Goal: Task Accomplishment & Management: Use online tool/utility

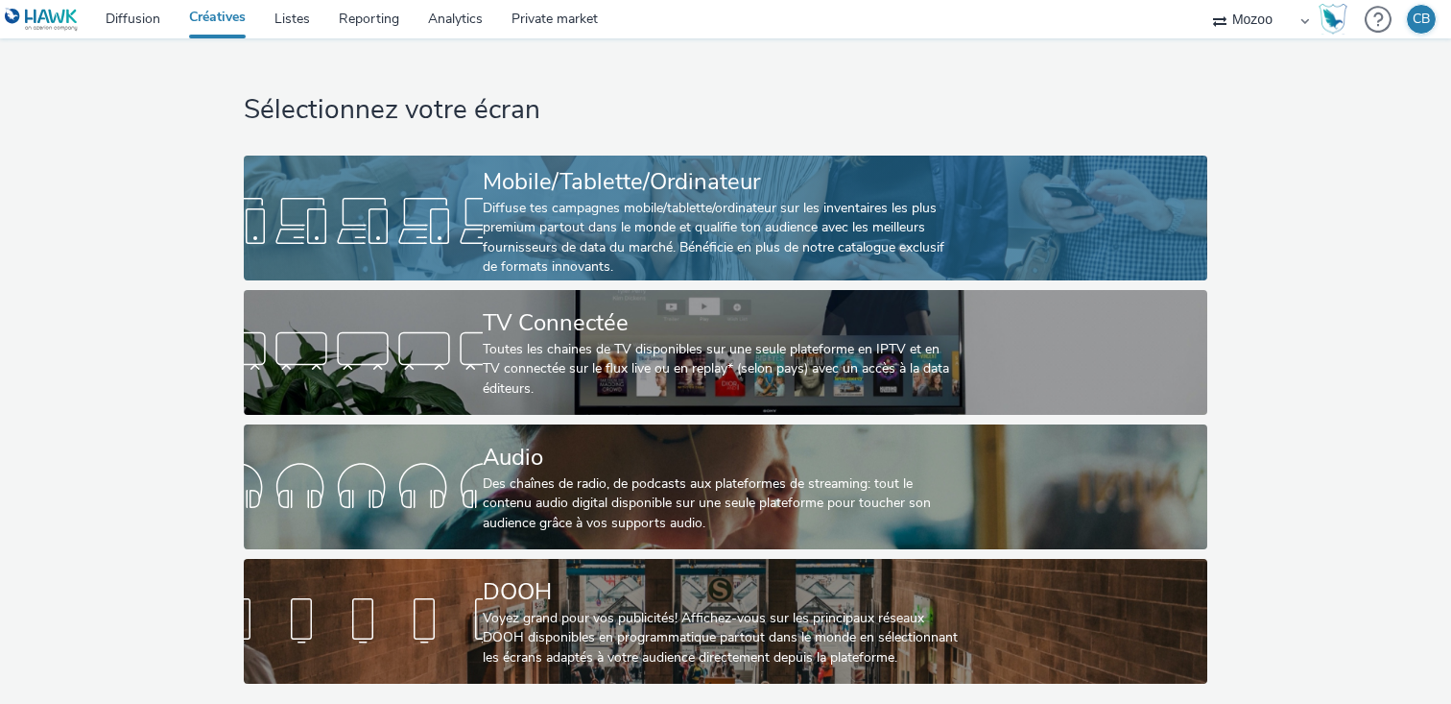
click at [625, 197] on div "Mobile/Tablette/Ordinateur" at bounding box center [722, 182] width 478 height 34
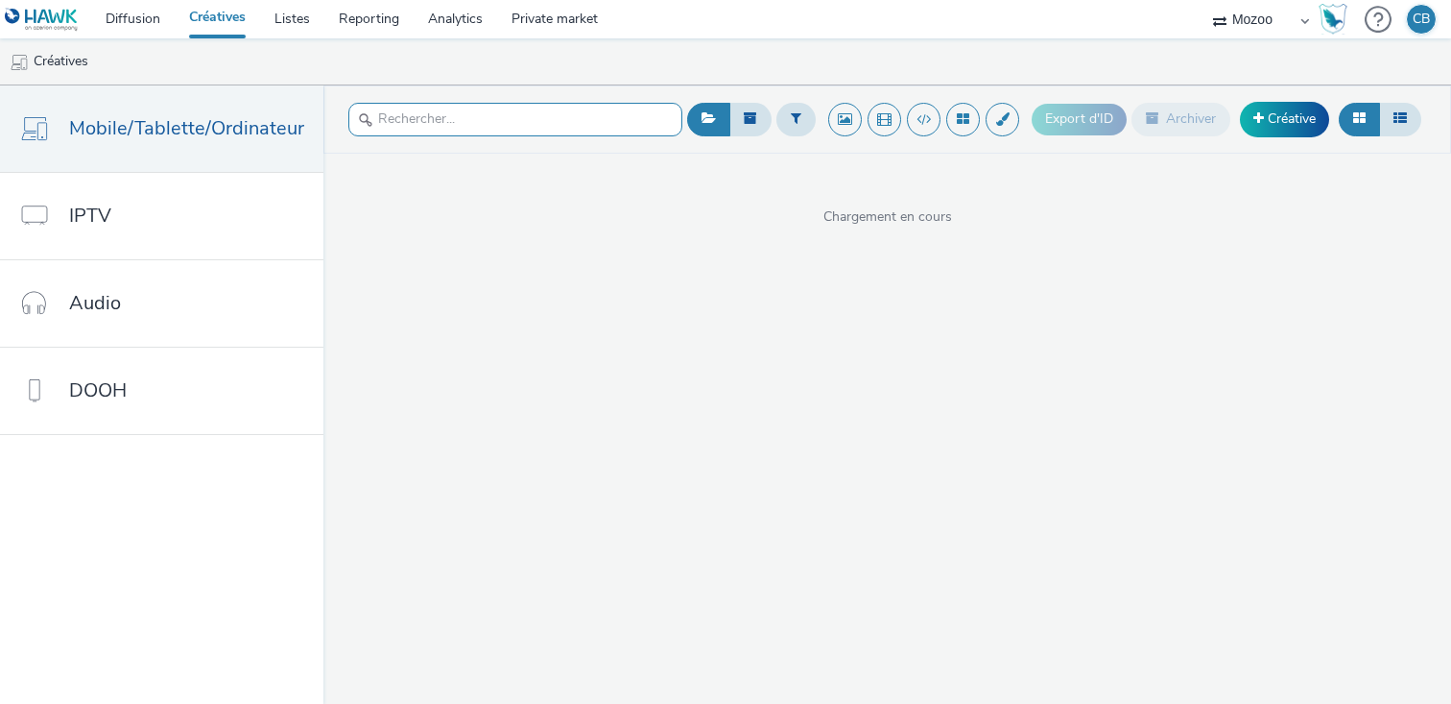
click at [443, 114] on input "text" at bounding box center [515, 120] width 334 height 34
paste input "MZ_DEL-003_FFG DTS SEPTEMBRE 2025_Instream_All_Inapp_WL Mozoo + Data Nat_10"
type input "MZ_DEL-003_FFG DTS SEPTEMBRE 2025_Instream_All_Inapp_WL Mozoo + Data Nat_10"
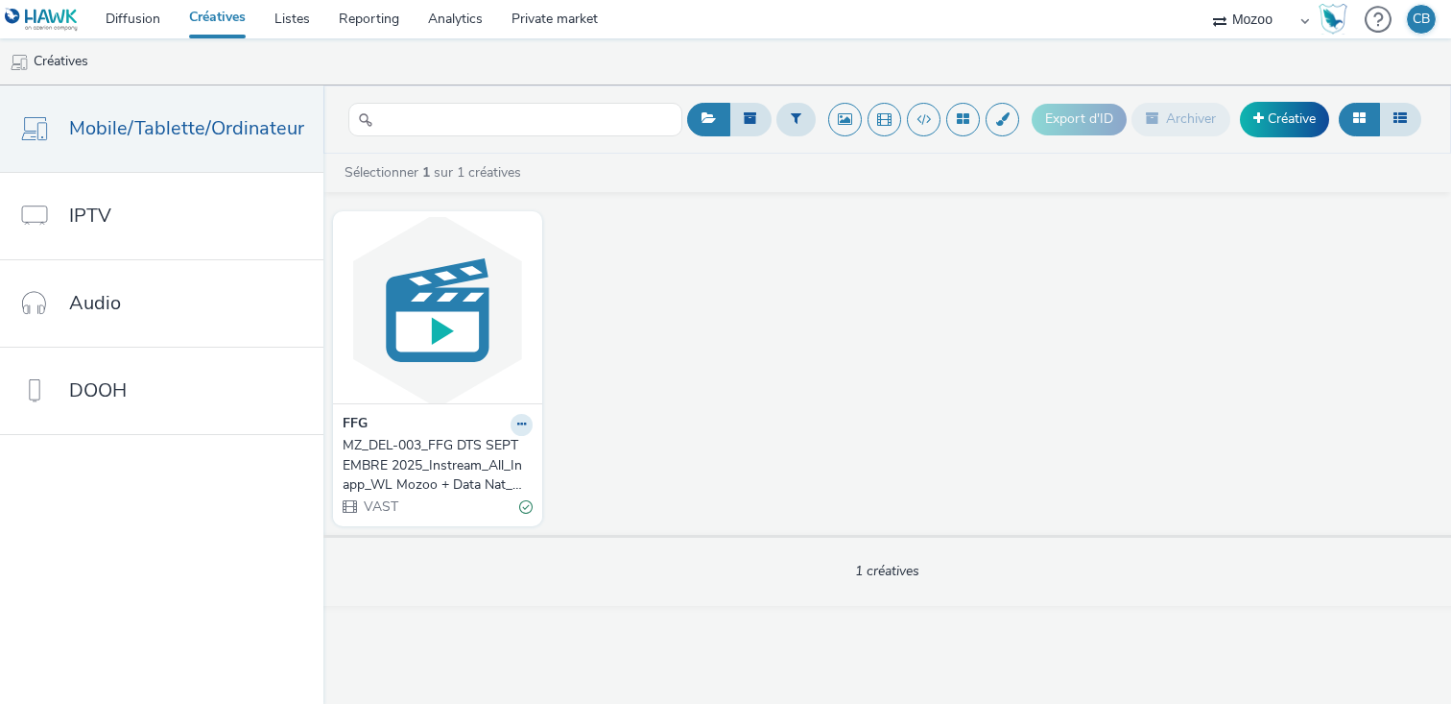
scroll to position [0, 0]
click at [424, 434] on div "FFG" at bounding box center [438, 425] width 190 height 22
click at [512, 420] on button at bounding box center [522, 425] width 22 height 22
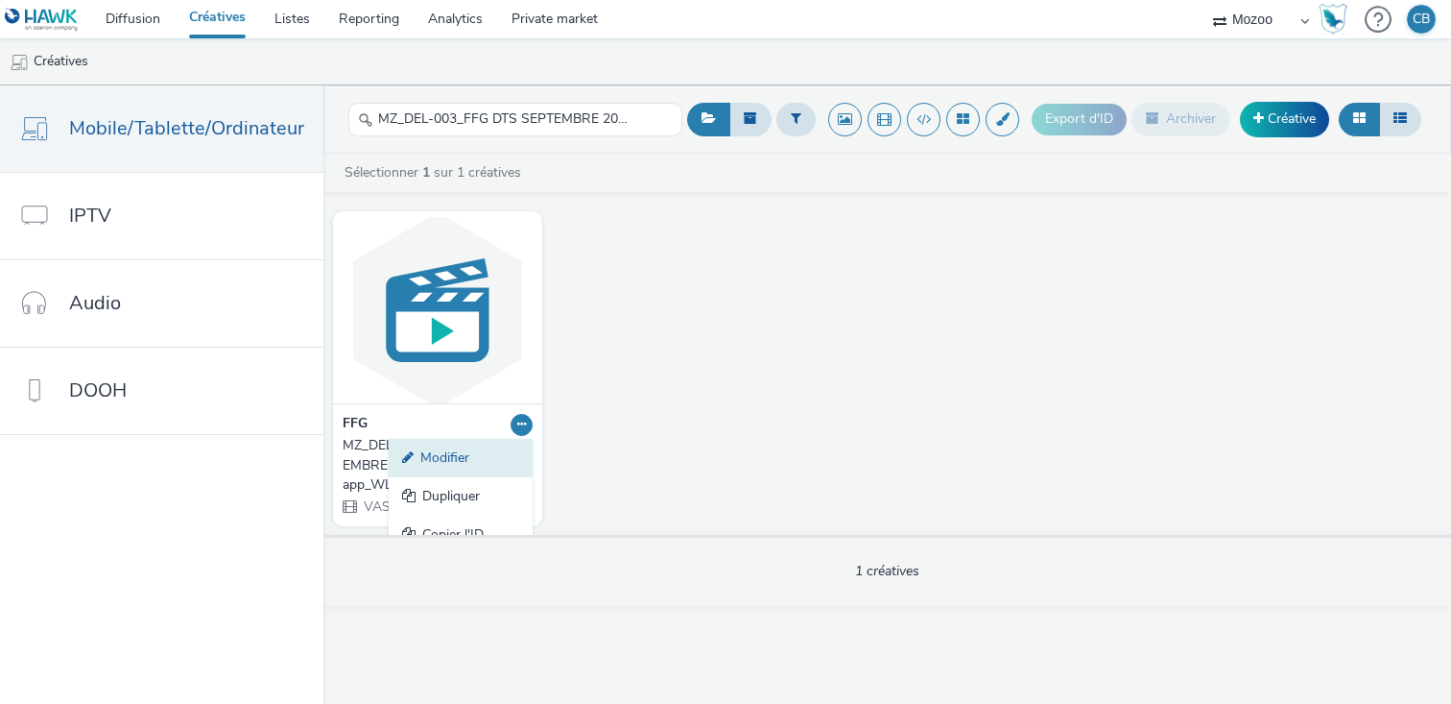
click at [455, 454] on link "Modifier" at bounding box center [461, 458] width 144 height 38
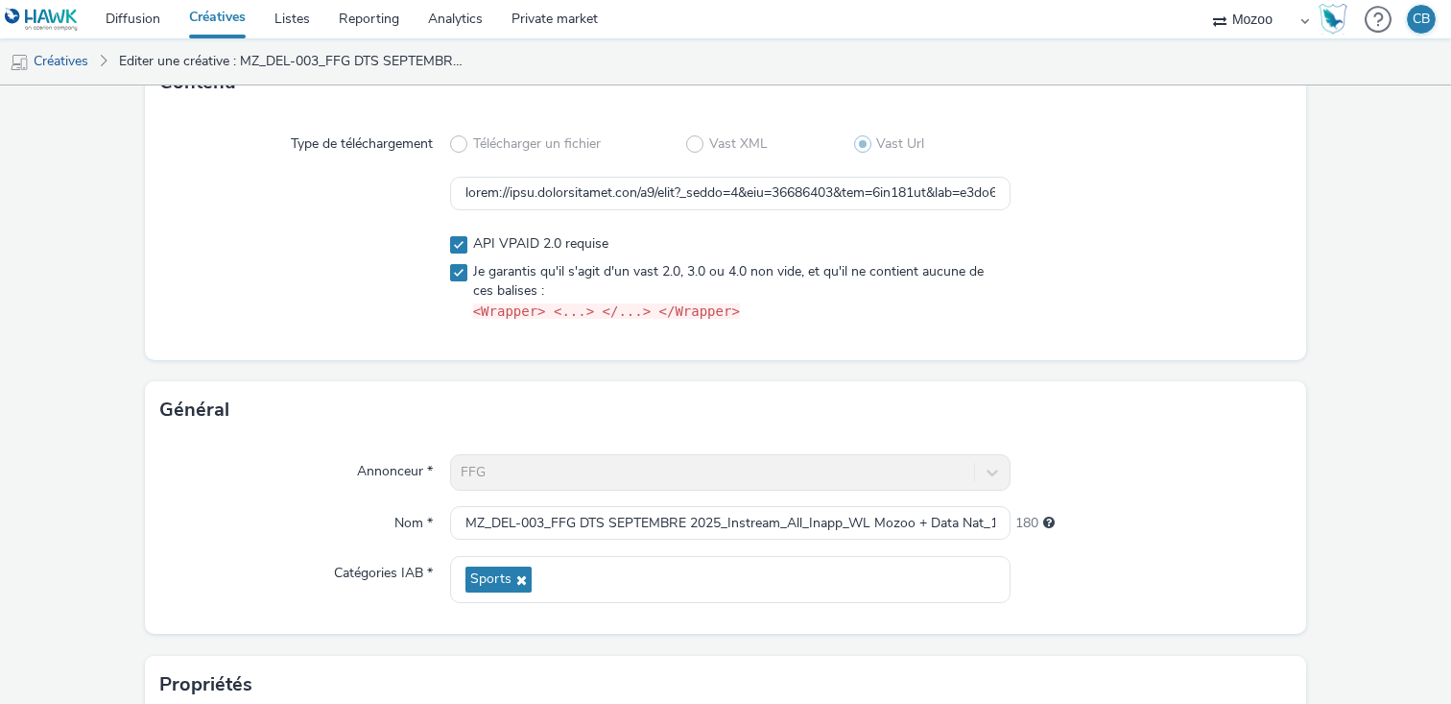
scroll to position [147, 0]
click at [651, 198] on input "text" at bounding box center [730, 196] width 561 height 34
click at [534, 200] on input "text" at bounding box center [730, 196] width 561 height 34
click at [1034, 183] on div at bounding box center [1151, 196] width 280 height 35
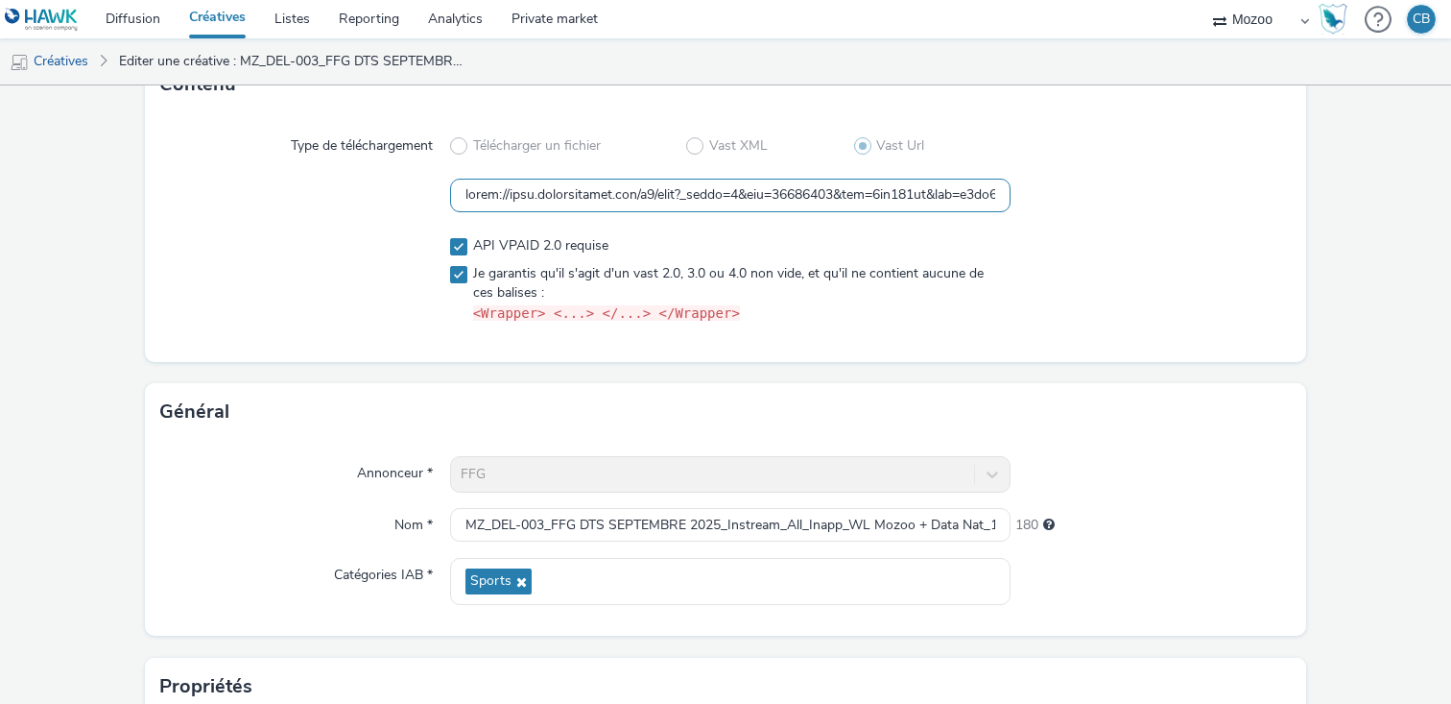
click at [883, 199] on input "text" at bounding box center [730, 196] width 561 height 34
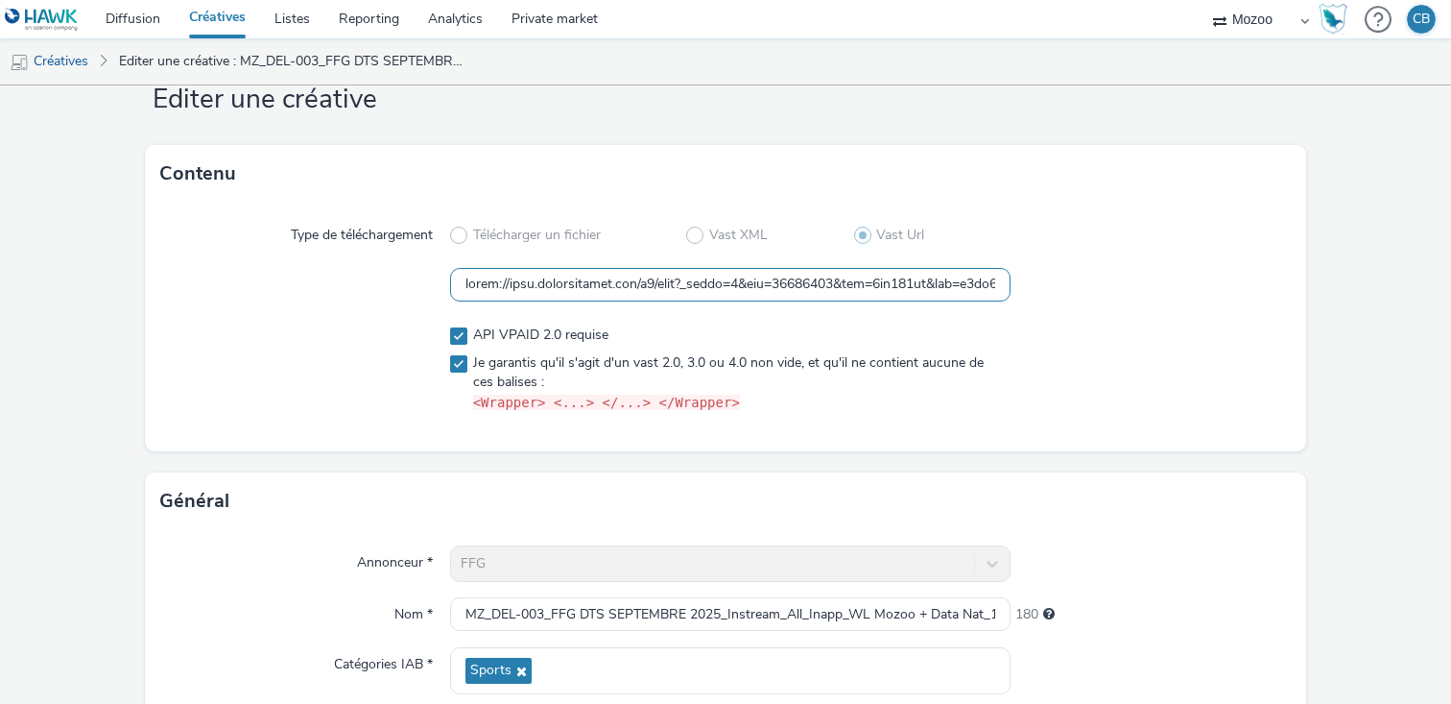
scroll to position [59, 0]
click at [746, 287] on input "text" at bounding box center [730, 284] width 561 height 34
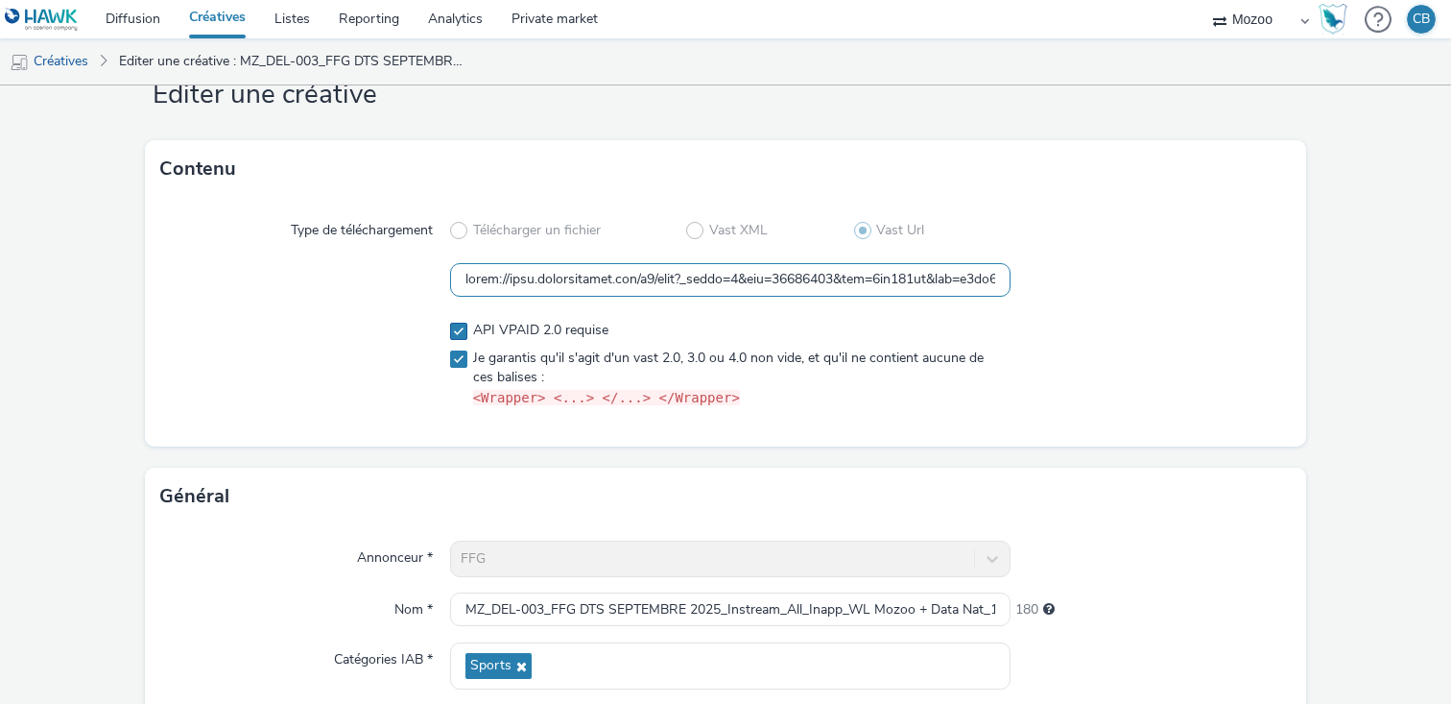
scroll to position [56, 0]
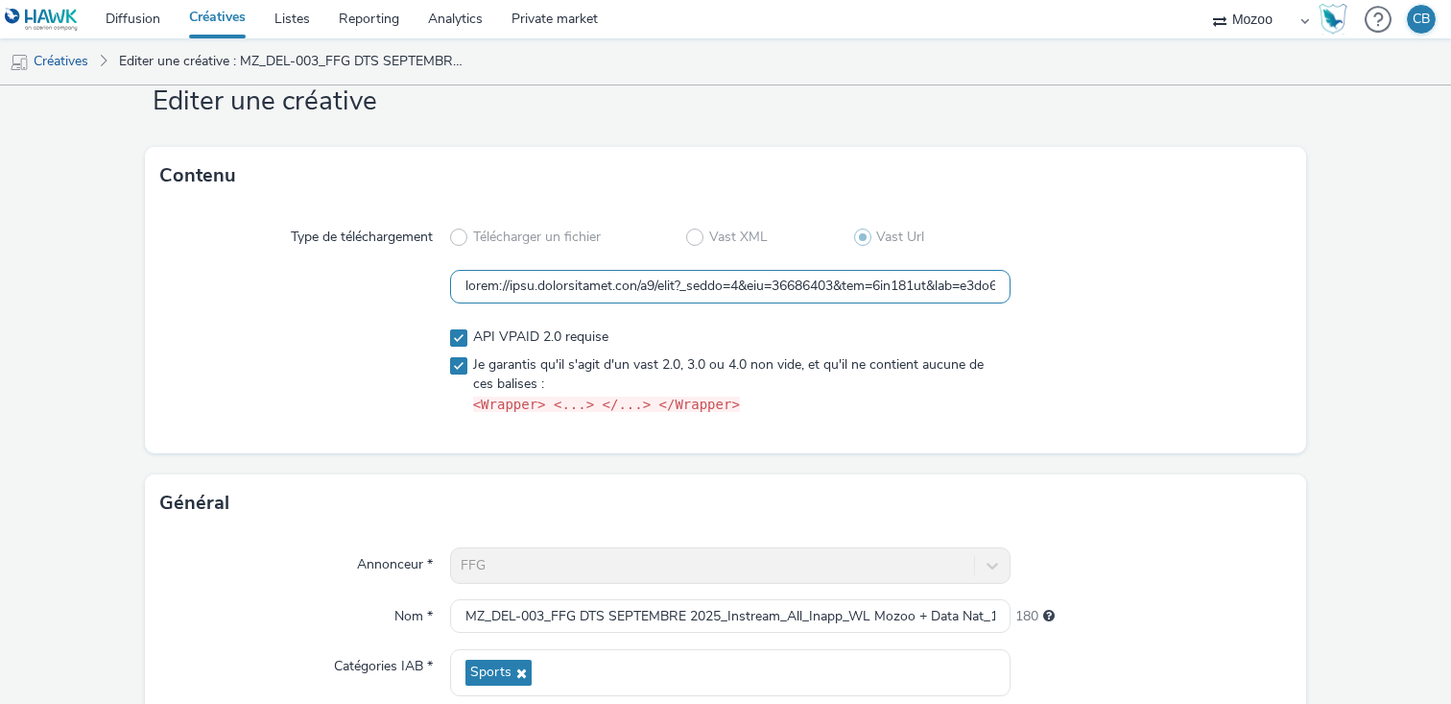
click at [897, 282] on input "text" at bounding box center [730, 287] width 561 height 34
